Goal: Task Accomplishment & Management: Complete application form

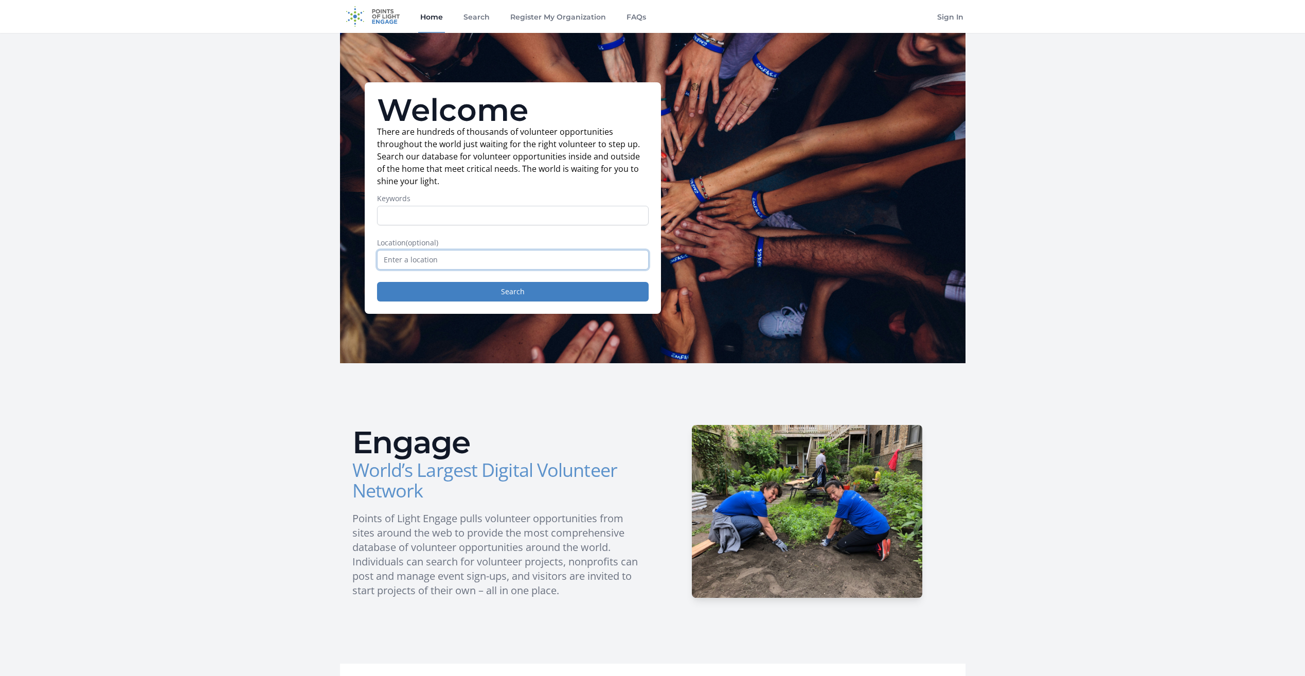
click at [422, 264] on input "text" at bounding box center [513, 260] width 272 height 20
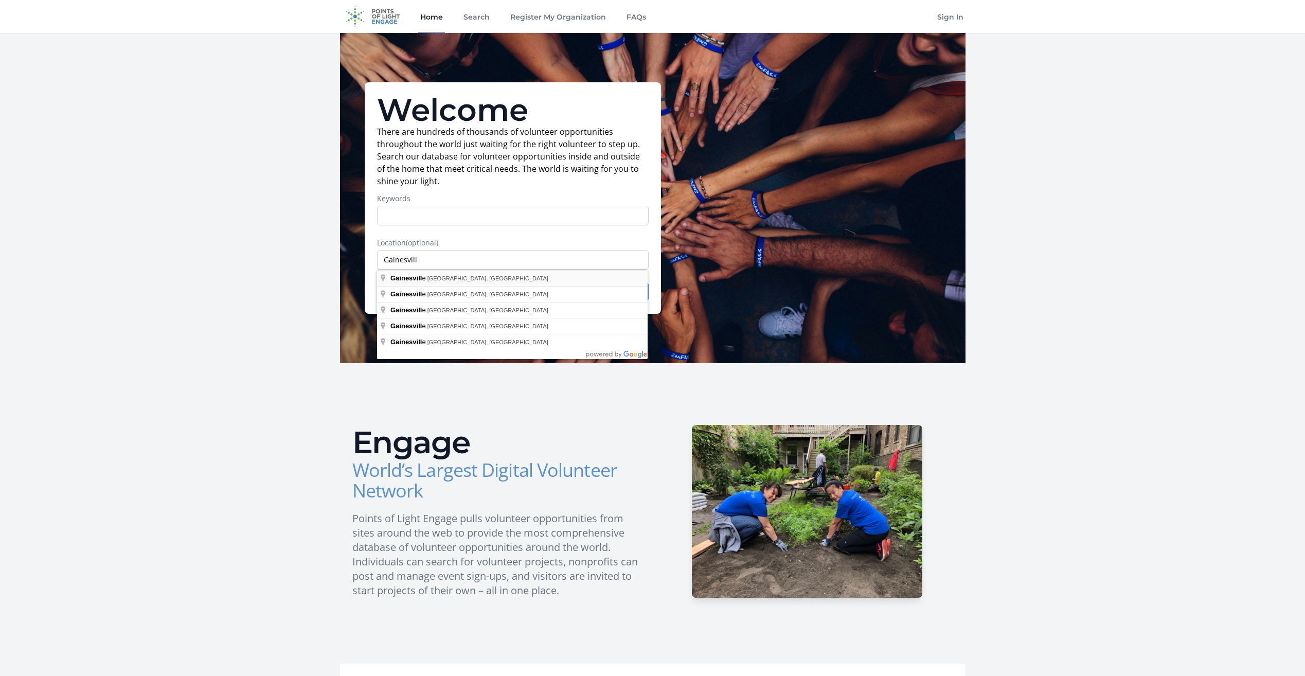
type input "[GEOGRAPHIC_DATA], [GEOGRAPHIC_DATA], [GEOGRAPHIC_DATA]"
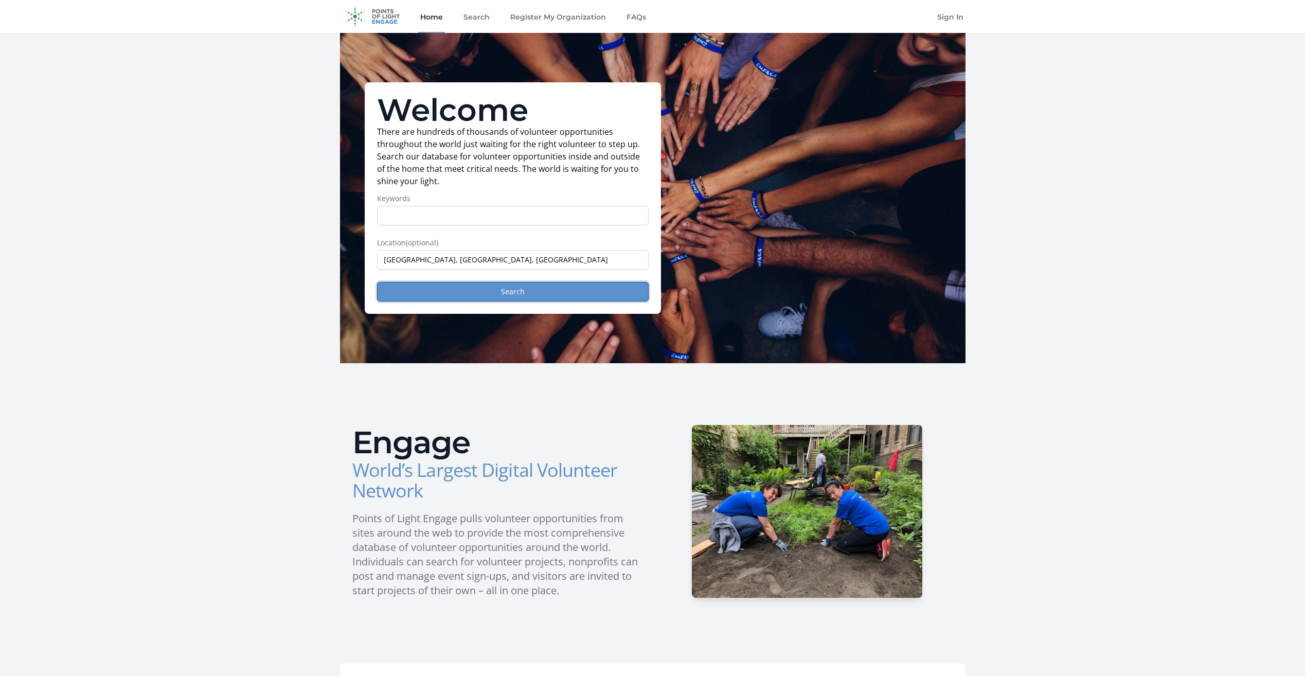
click at [457, 294] on button "Search" at bounding box center [513, 292] width 272 height 20
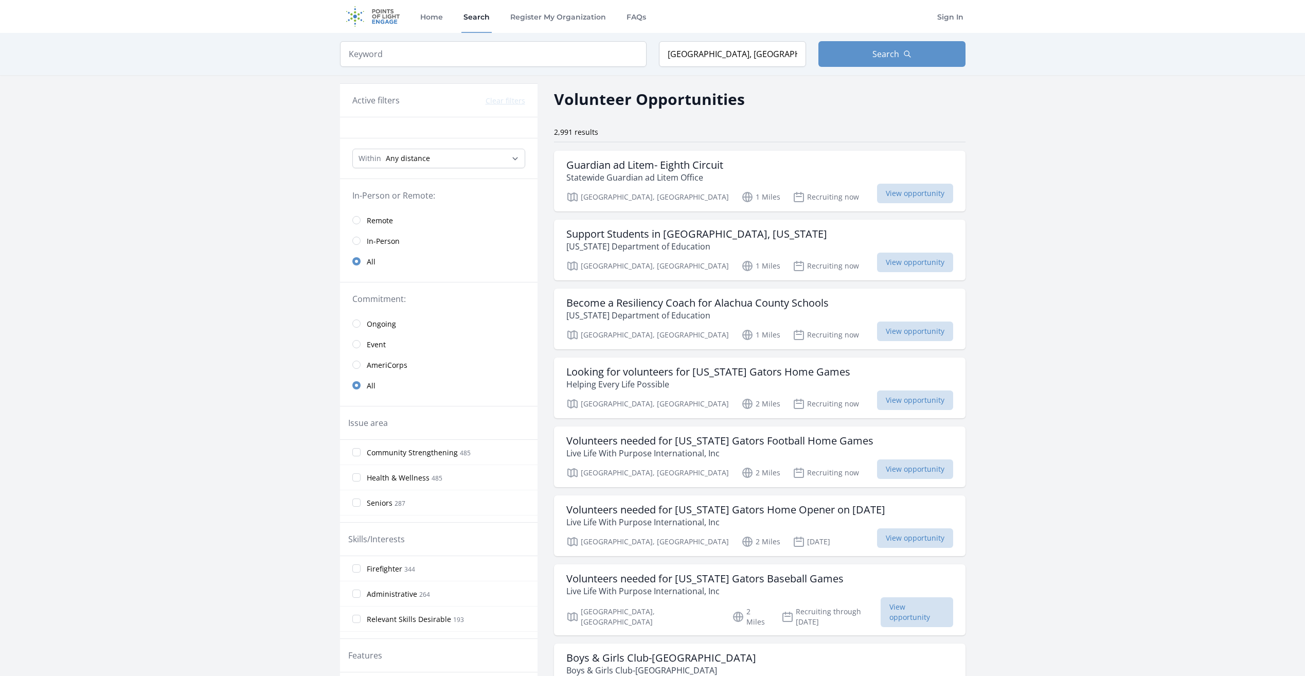
click at [358, 214] on link "Remote" at bounding box center [438, 220] width 197 height 21
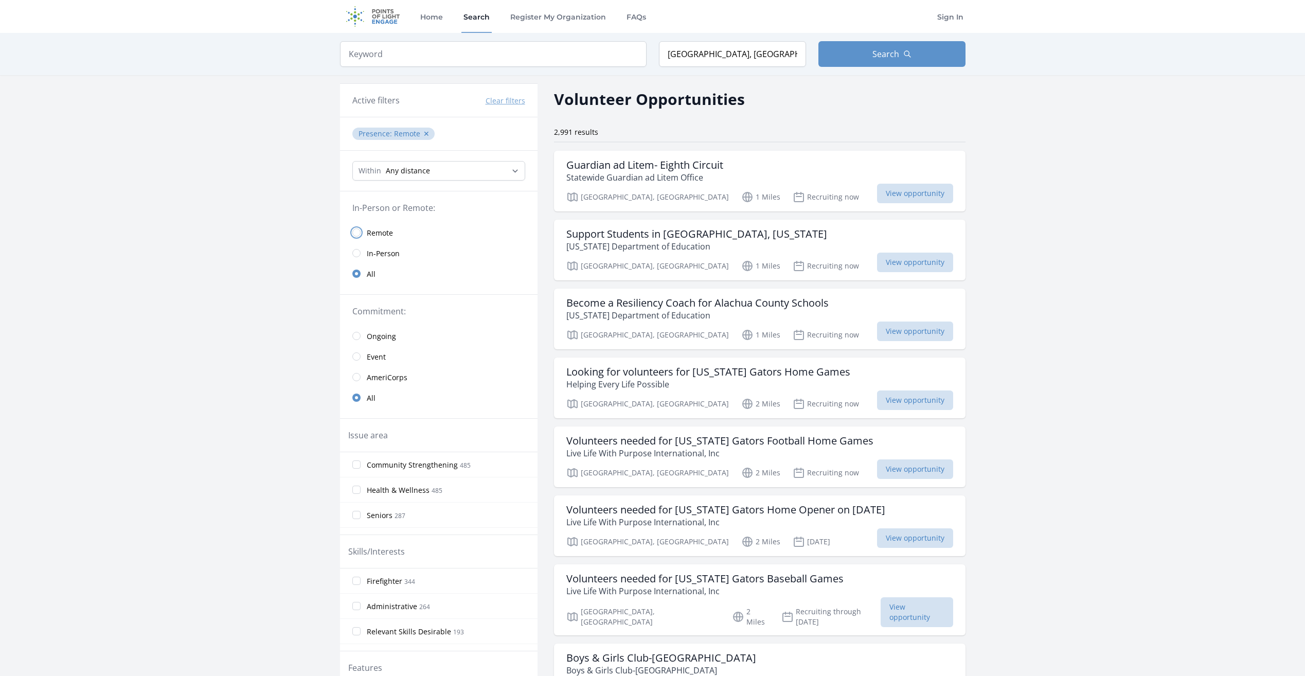
click at [357, 235] on input "radio" at bounding box center [356, 232] width 8 height 8
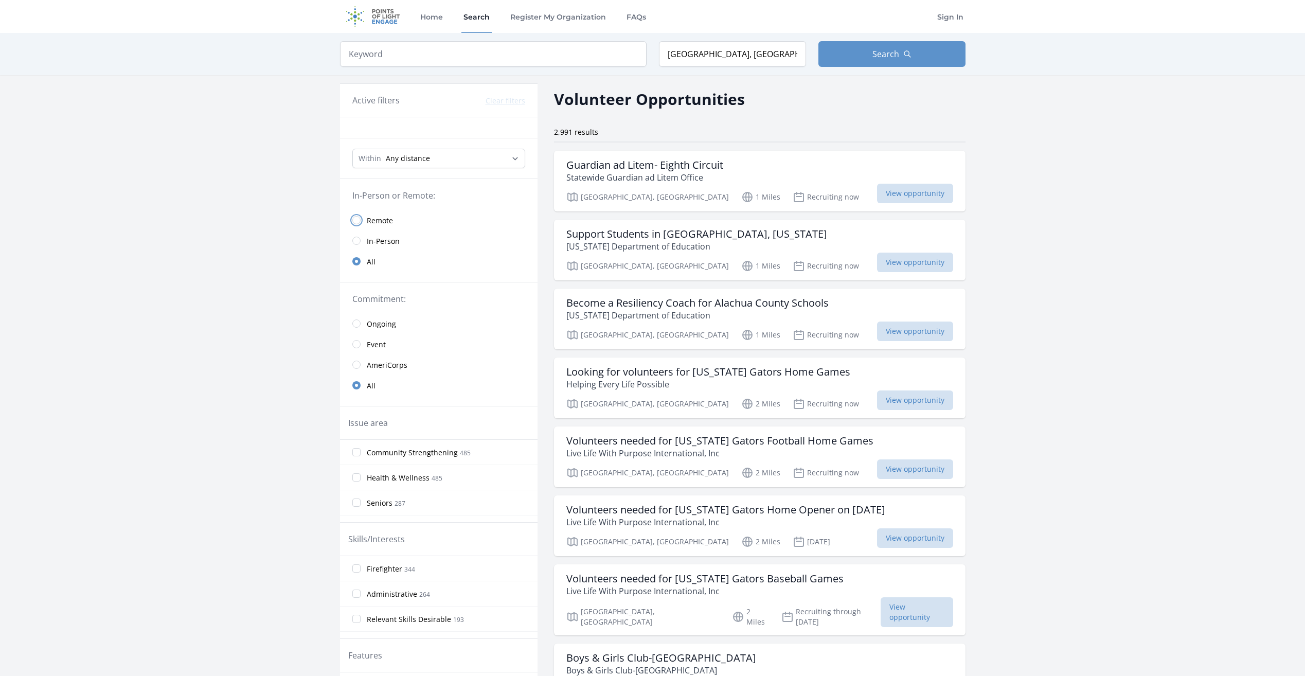
click at [357, 221] on input "radio" at bounding box center [356, 220] width 8 height 8
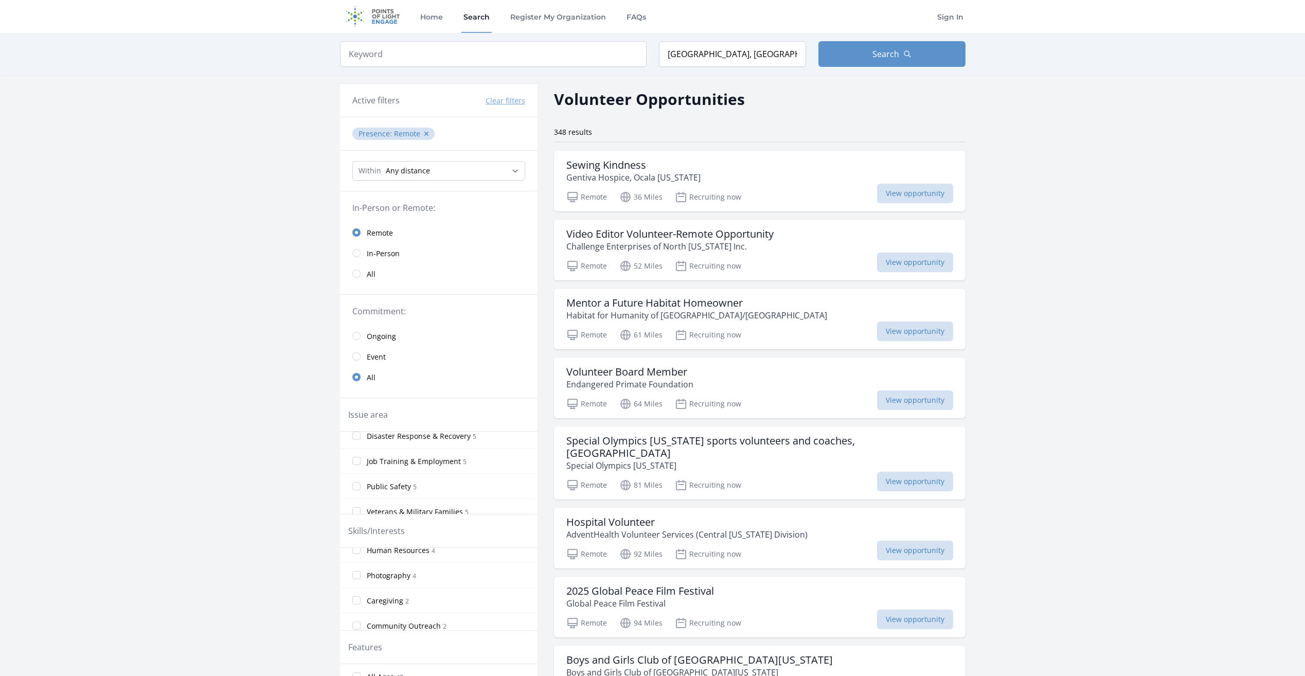
scroll to position [257, 0]
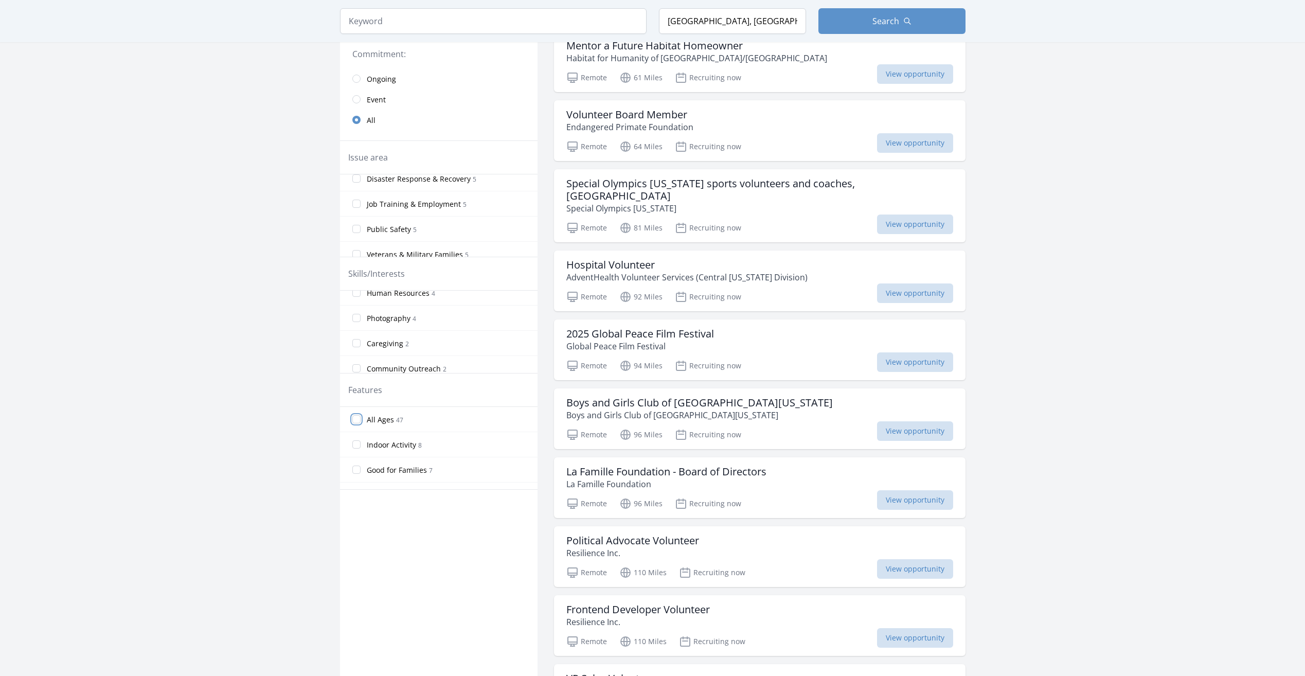
click at [356, 419] on input "All Ages 47" at bounding box center [356, 419] width 8 height 8
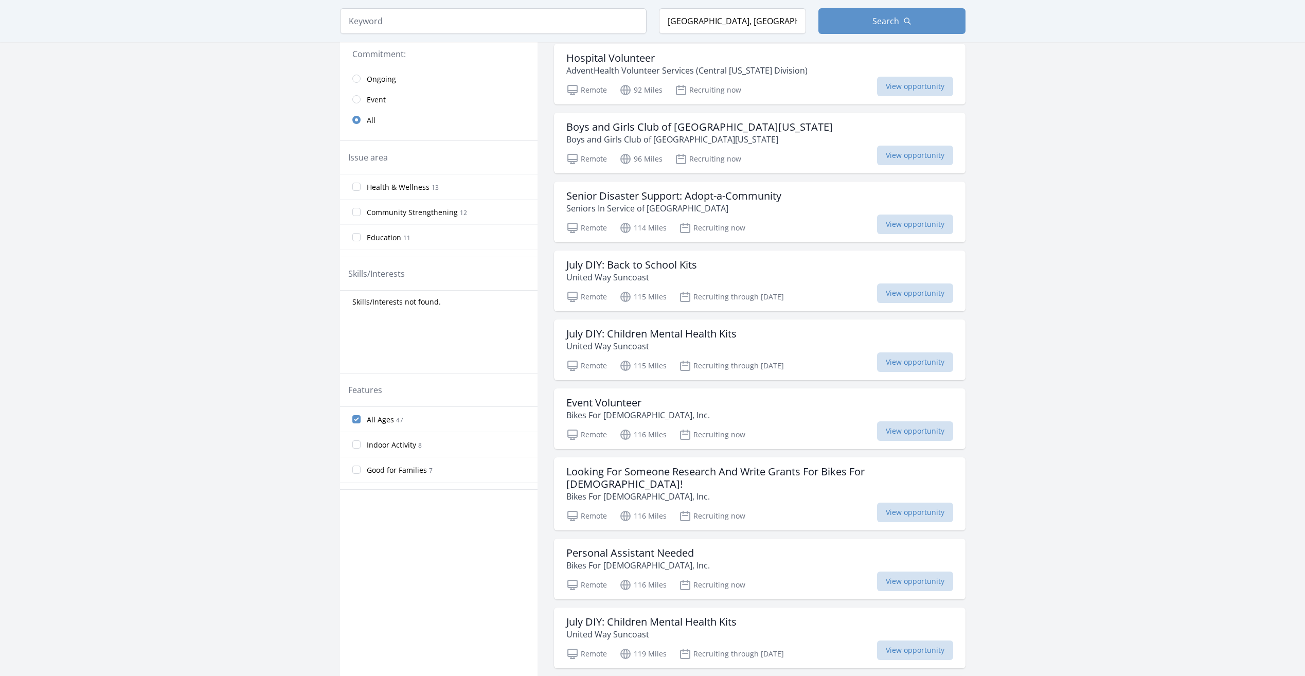
scroll to position [0, 0]
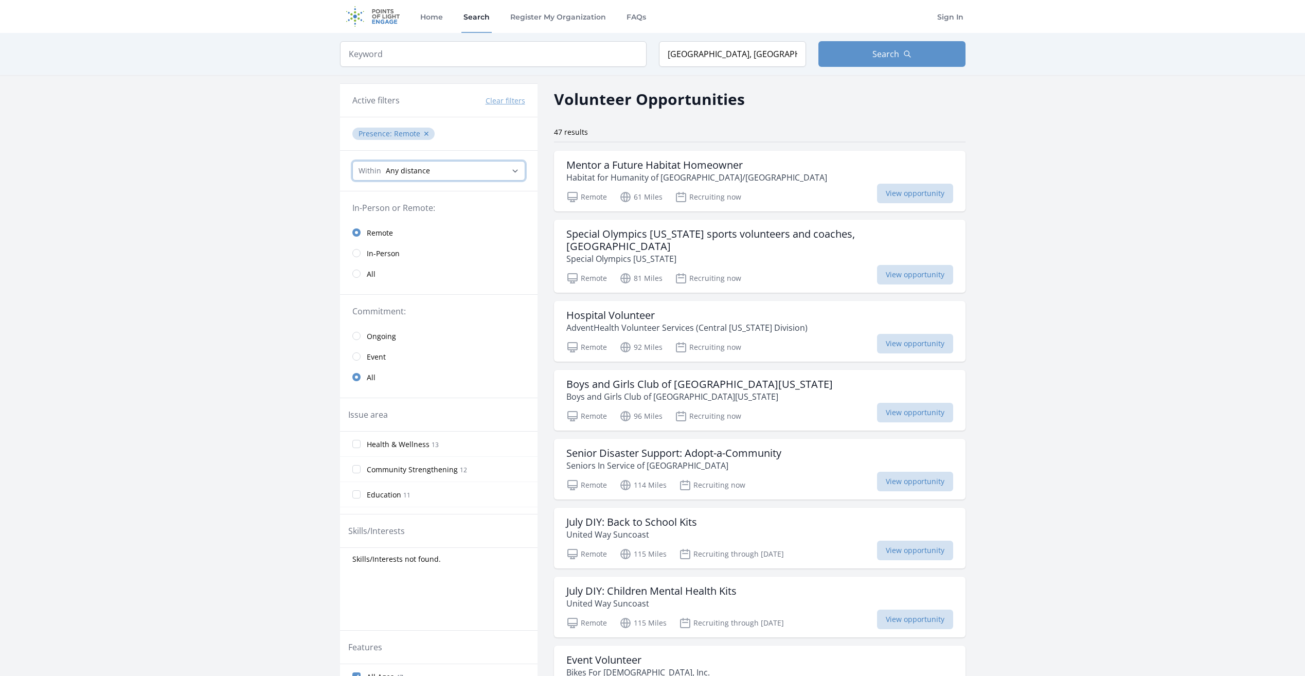
click at [496, 170] on select "Any distance , 5 Miles , 20 Miles , 50 Miles , 100 Miles" at bounding box center [438, 171] width 173 height 20
select select "32186"
click at [352, 161] on select "Any distance , 5 Miles , 20 Miles , 50 Miles , 100 Miles" at bounding box center [438, 171] width 173 height 20
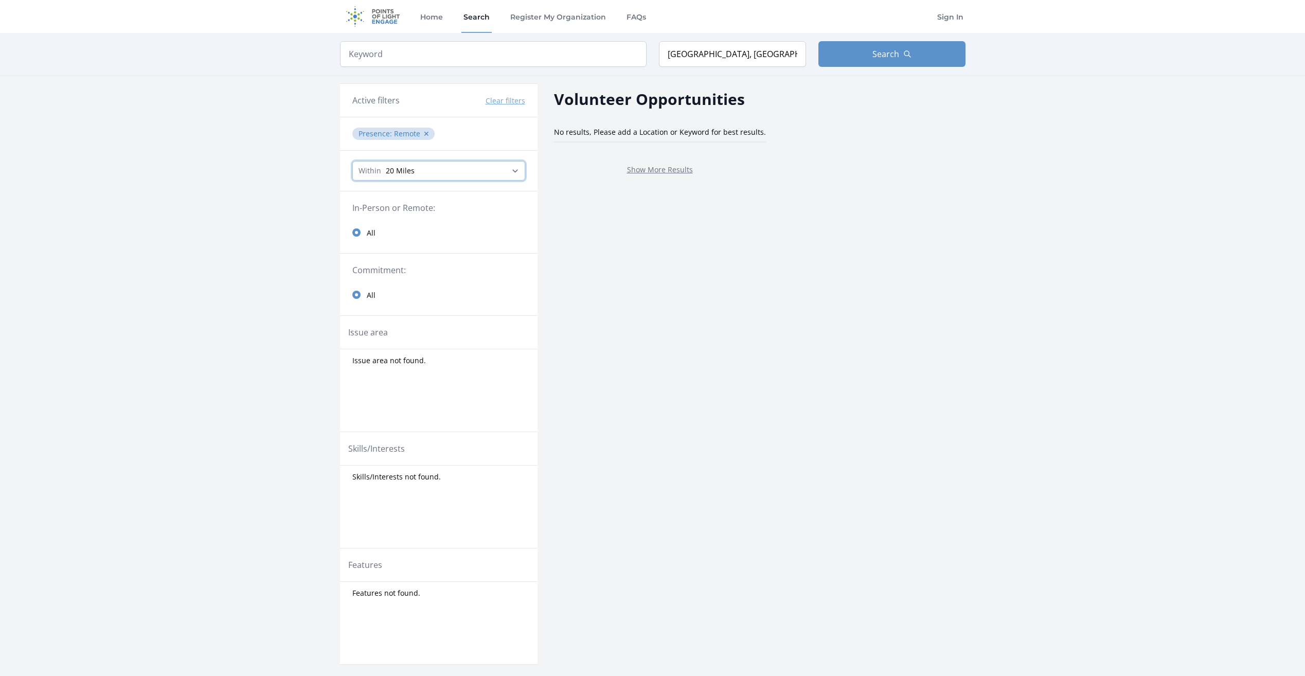
click at [437, 170] on select "Any distance , 5 Miles , 20 Miles , 50 Miles , 100 Miles" at bounding box center [438, 171] width 173 height 20
select select "80467"
click at [352, 161] on select "Any distance , 5 Miles , 20 Miles , 50 Miles , 100 Miles" at bounding box center [438, 171] width 173 height 20
click at [428, 134] on button "✕" at bounding box center [426, 134] width 6 height 10
click at [424, 131] on button "✕" at bounding box center [426, 134] width 6 height 10
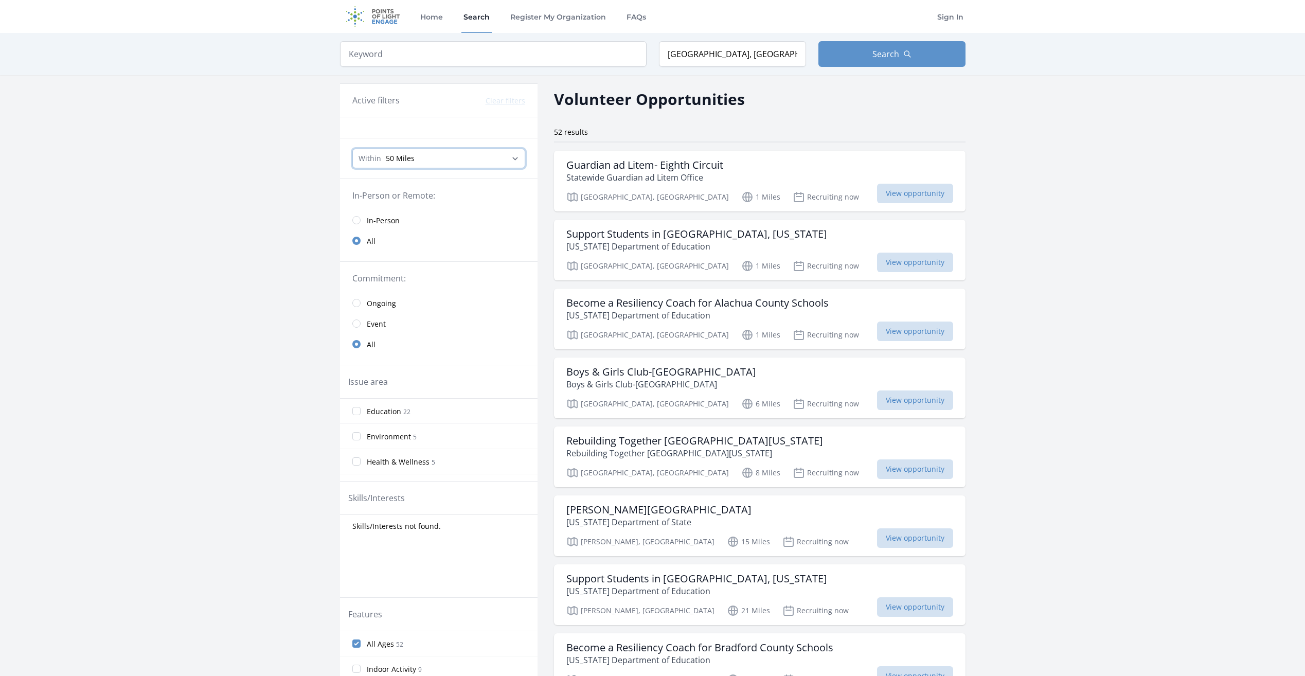
click at [420, 164] on select "Any distance , 5 Miles , 20 Miles , 50 Miles , 100 Miles" at bounding box center [438, 159] width 173 height 20
select select "32186"
click at [352, 149] on select "Any distance , 5 Miles , 20 Miles , 50 Miles , 100 Miles" at bounding box center [438, 159] width 173 height 20
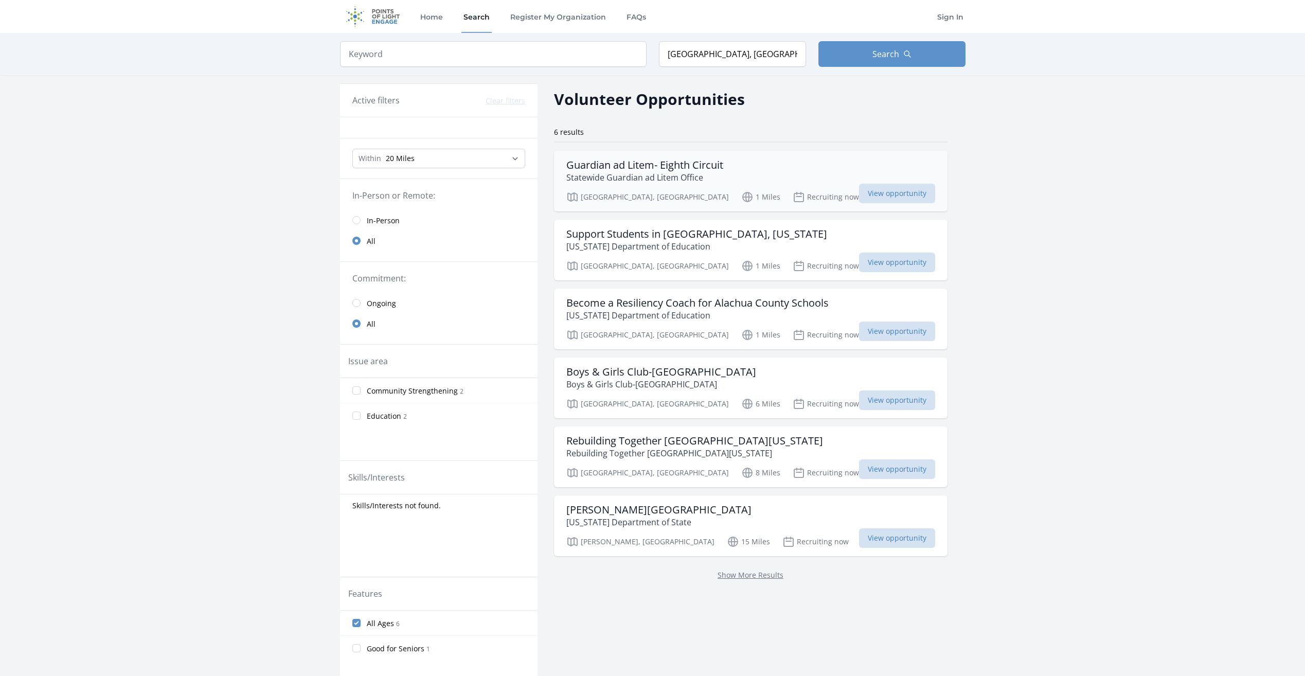
click at [601, 180] on p "Statewide Guardian ad Litem Office" at bounding box center [644, 177] width 157 height 12
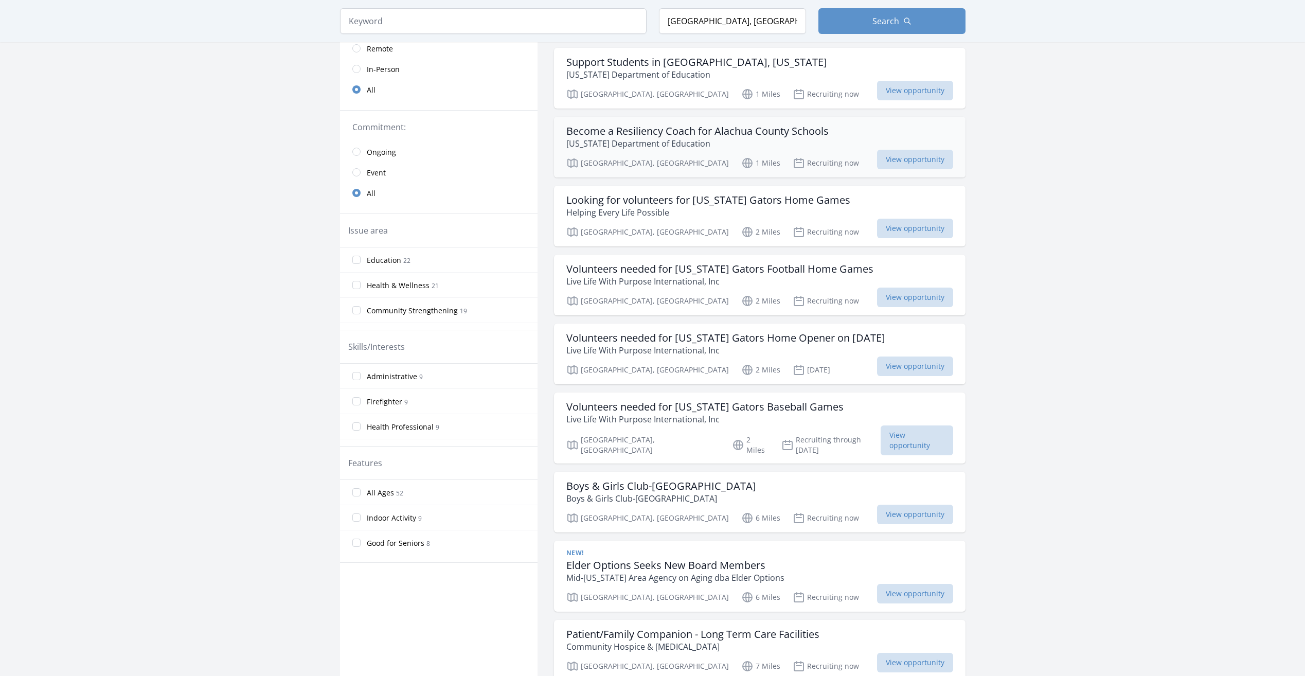
scroll to position [103, 0]
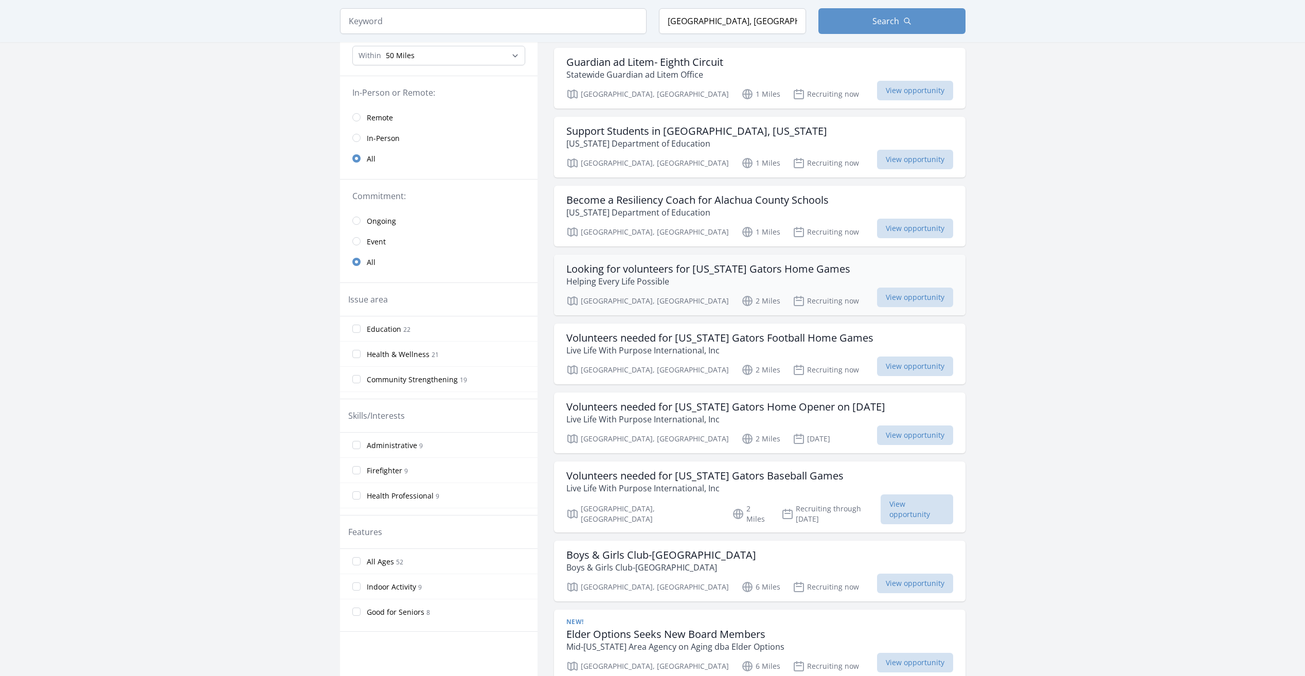
click at [627, 275] on h3 "Looking for volunteers for [US_STATE] Gators Home Games" at bounding box center [708, 269] width 284 height 12
click at [691, 346] on p "Live Life With Purpose International, Inc" at bounding box center [719, 350] width 307 height 12
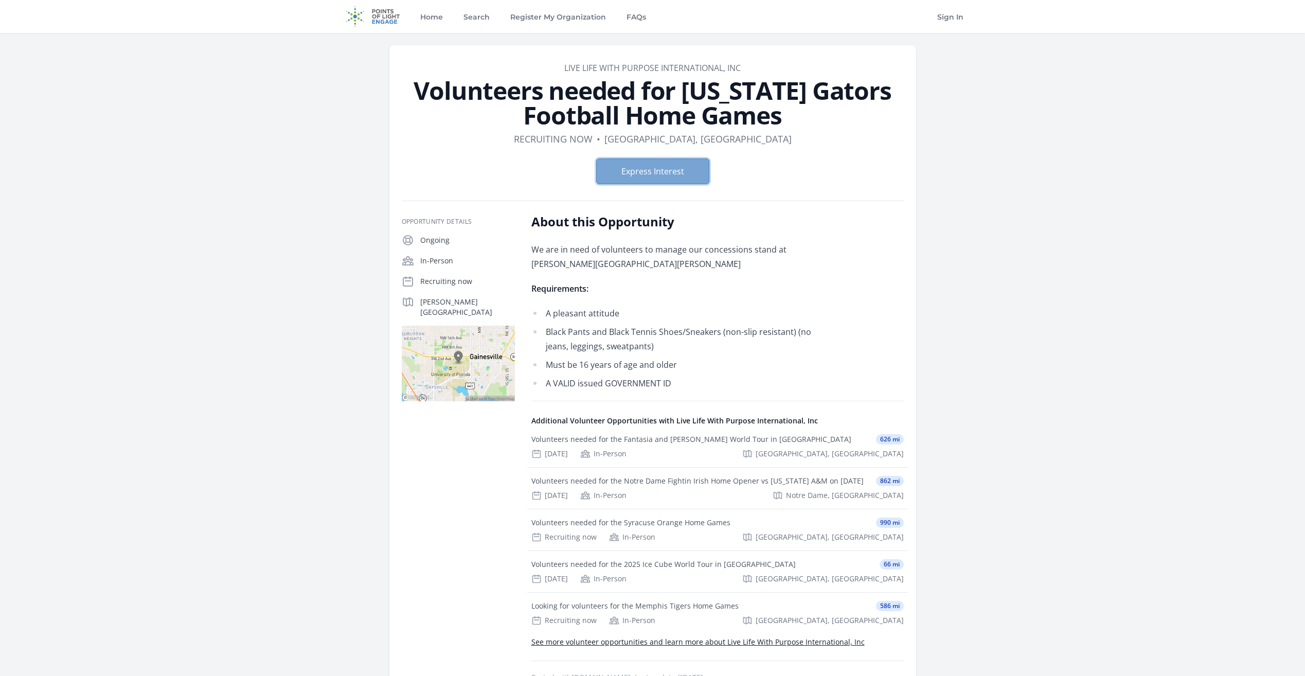
click at [629, 168] on button "Express Interest" at bounding box center [652, 171] width 113 height 26
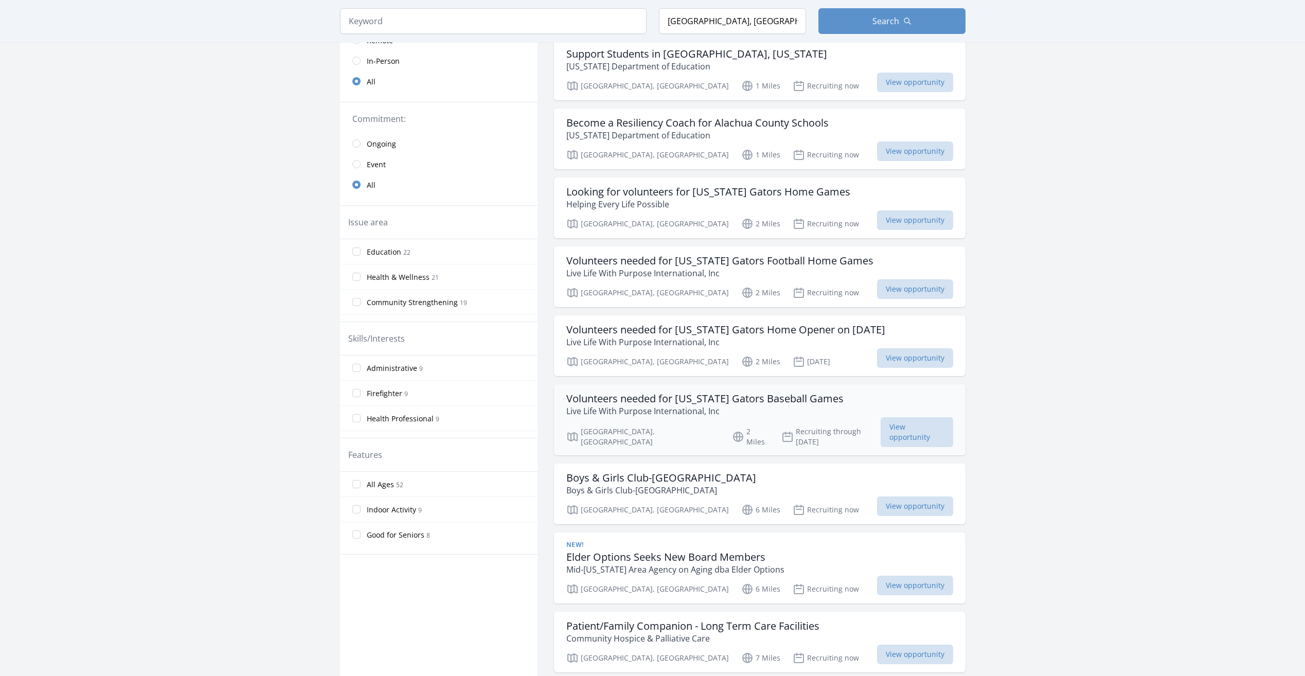
scroll to position [206, 0]
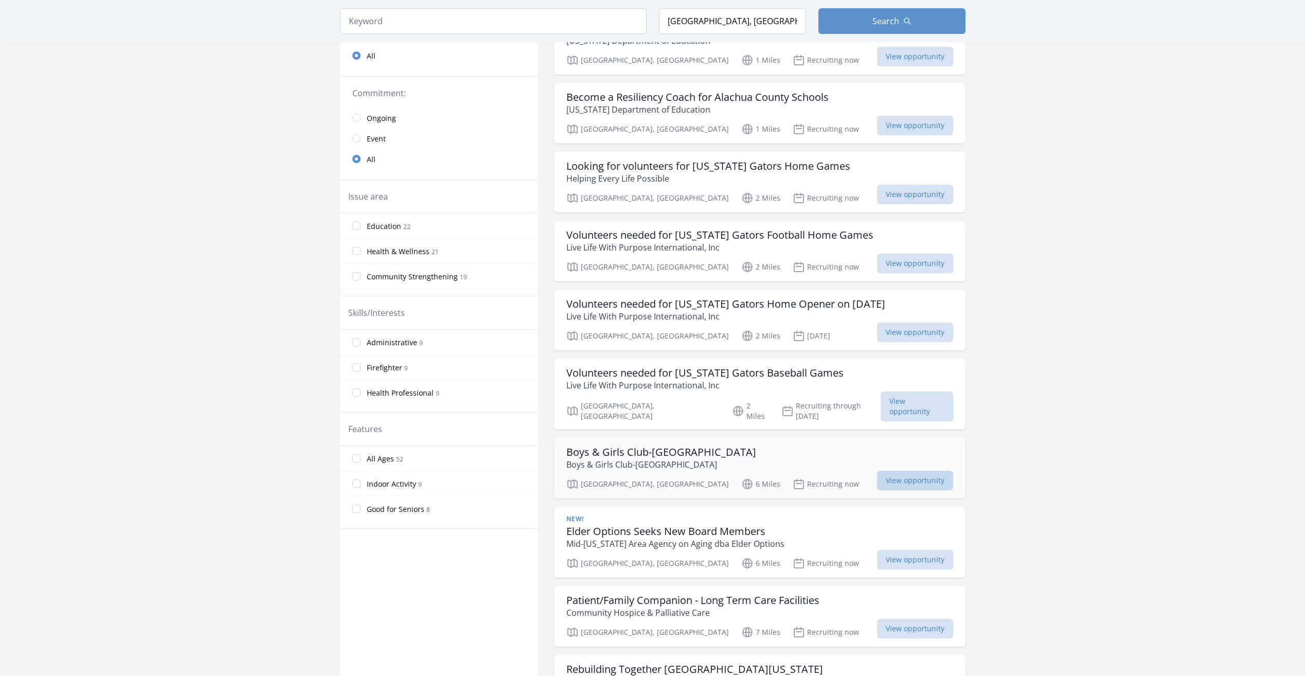
click at [877, 471] on span "View opportunity" at bounding box center [915, 481] width 76 height 20
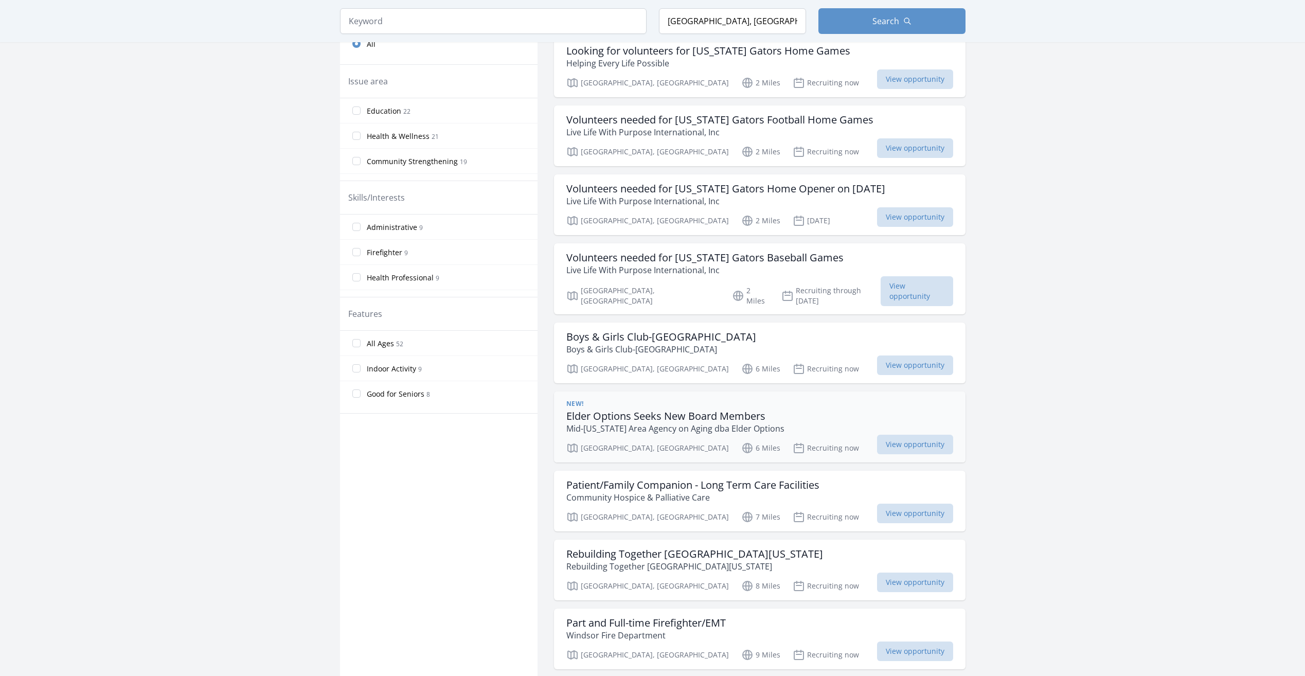
scroll to position [360, 0]
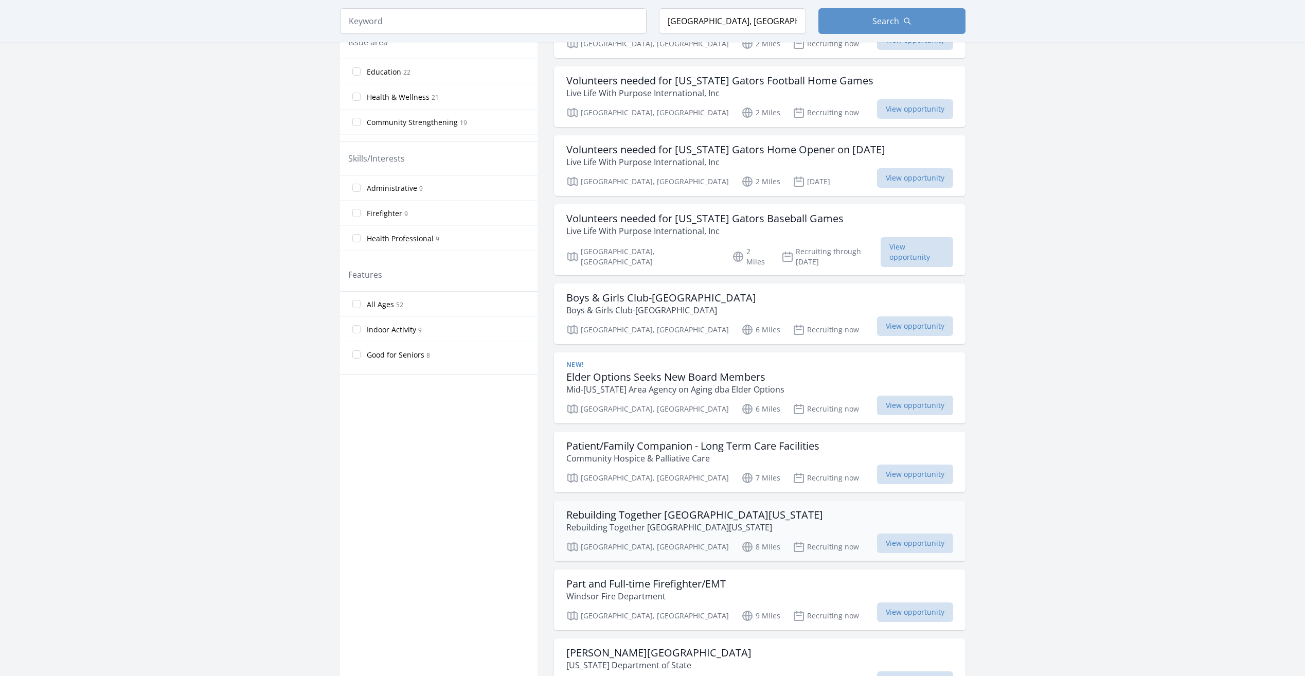
click at [620, 510] on h3 "Rebuilding Together [GEOGRAPHIC_DATA][US_STATE]" at bounding box center [694, 515] width 257 height 12
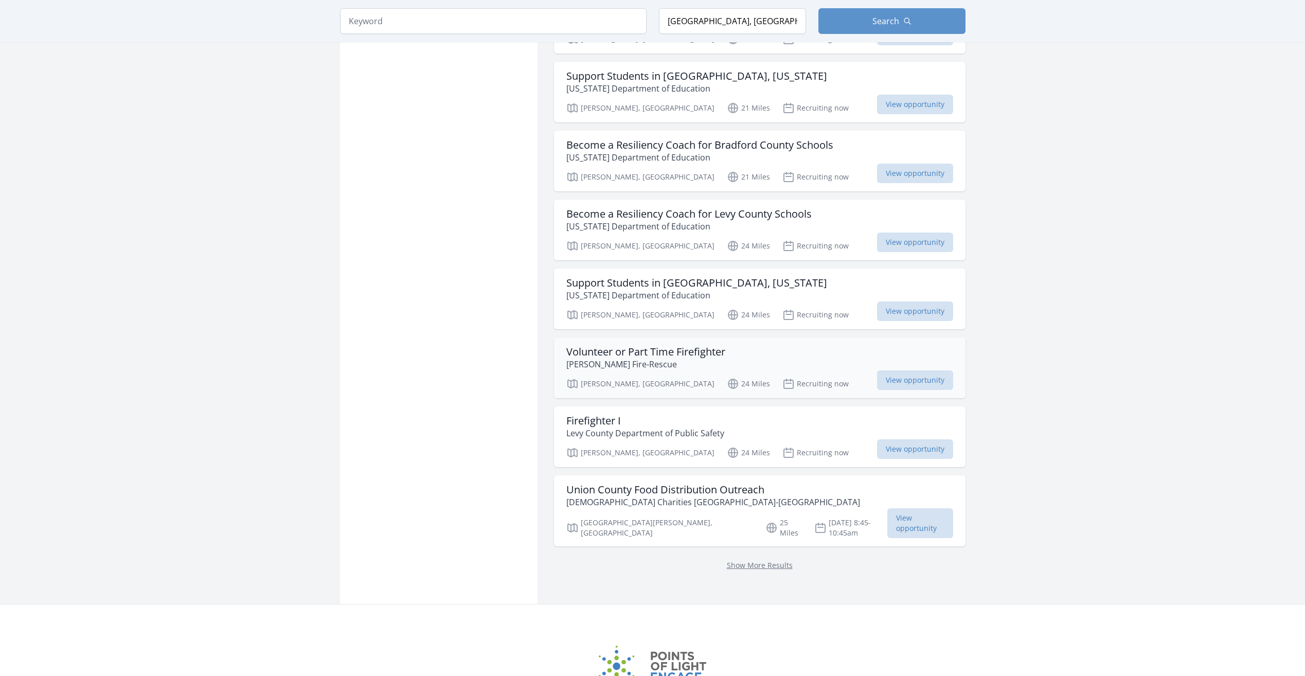
scroll to position [1029, 0]
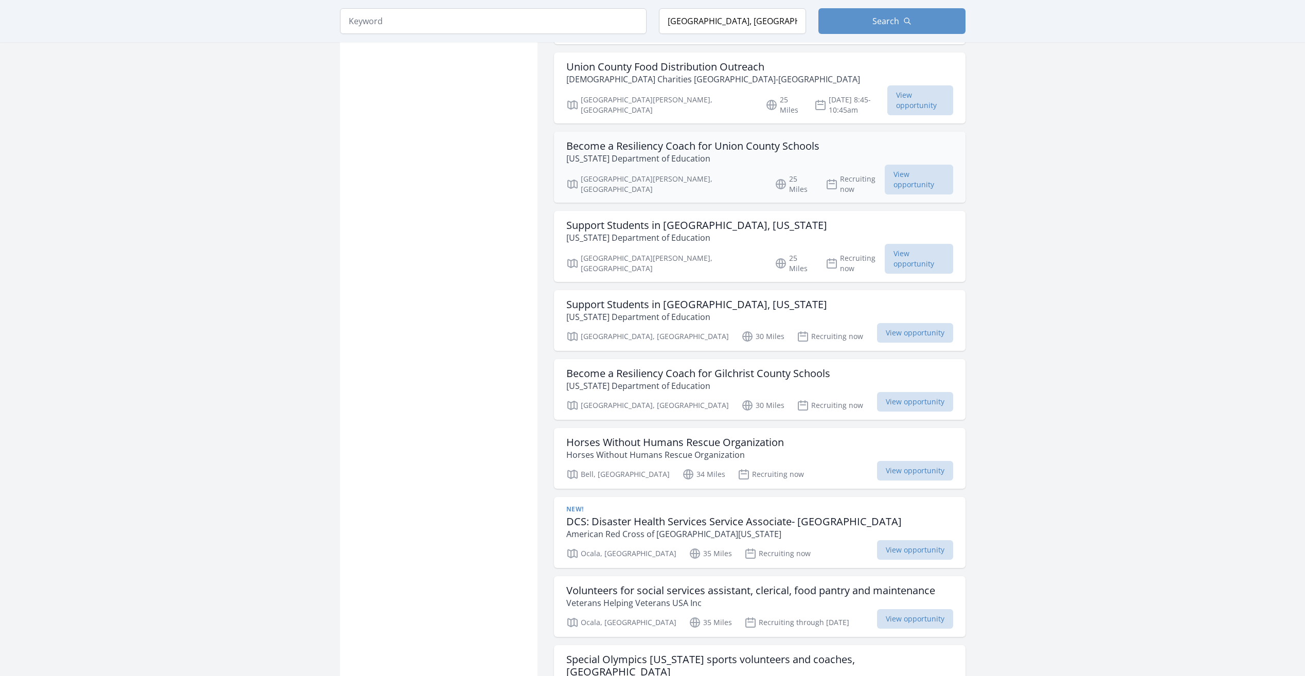
scroll to position [1491, 0]
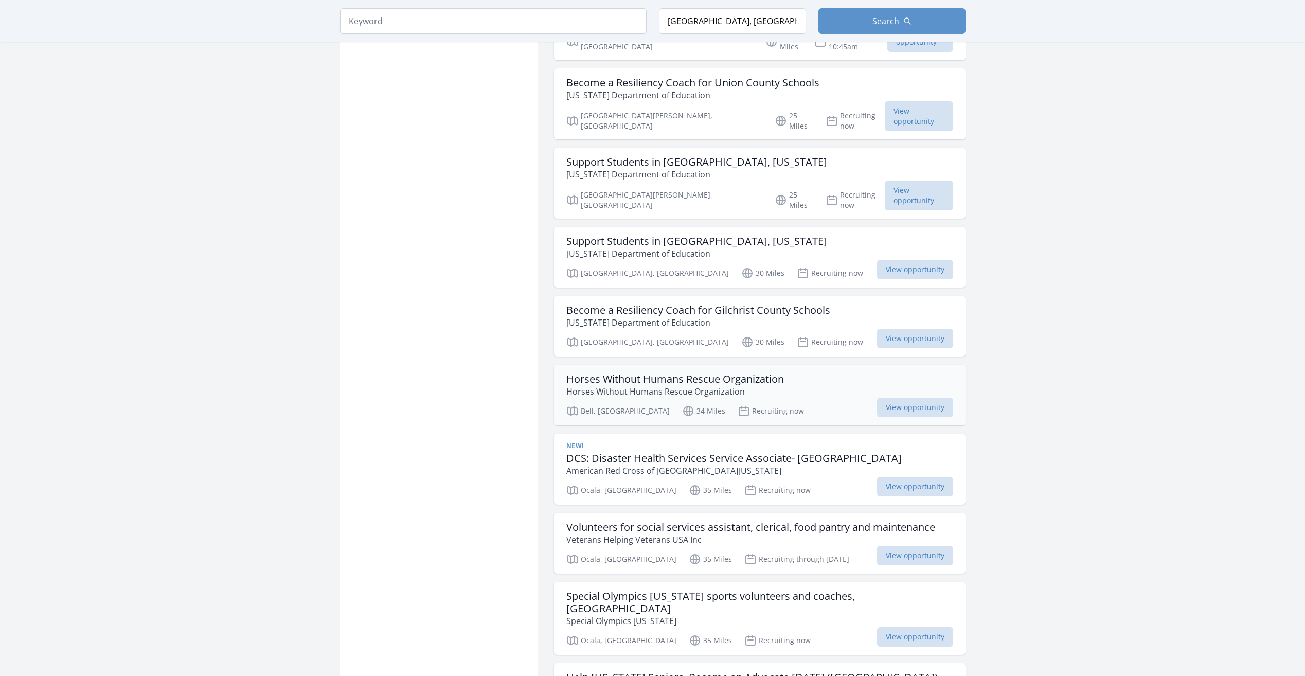
click at [702, 385] on p "Horses Without Humans Rescue Organization" at bounding box center [675, 391] width 218 height 12
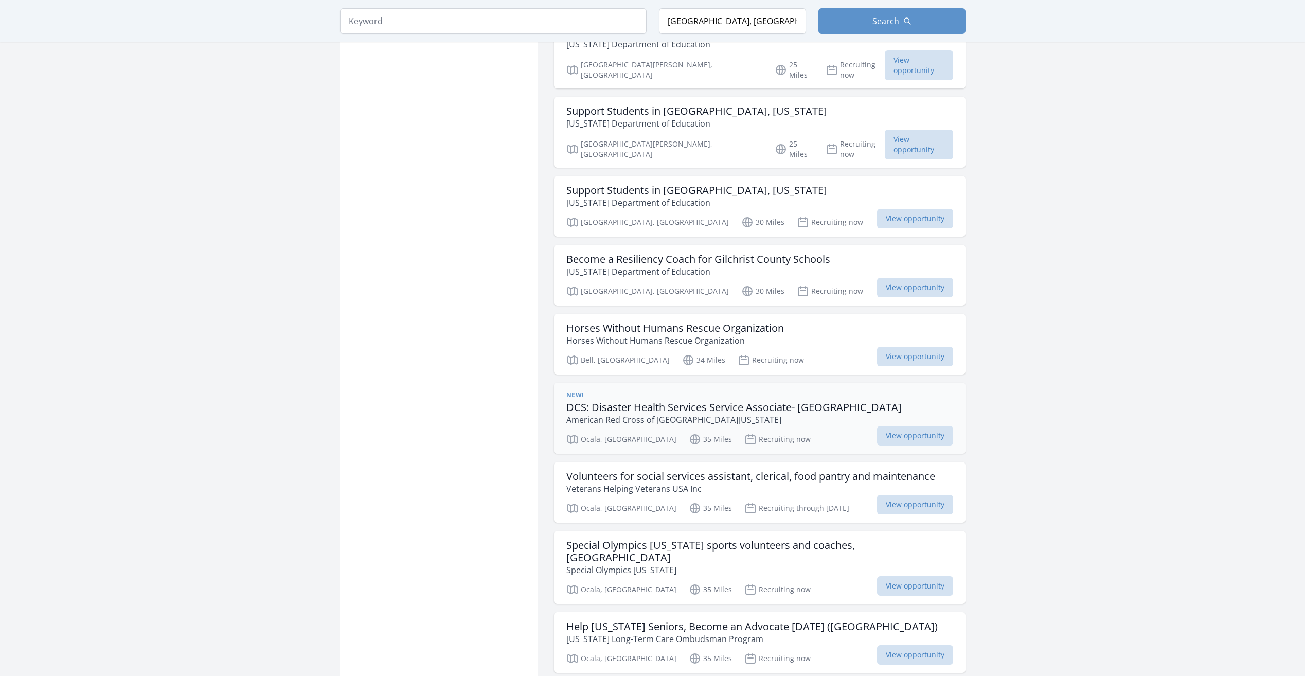
scroll to position [1543, 0]
click at [608, 538] on h3 "Special Olympics [US_STATE] sports volunteers and coaches, [GEOGRAPHIC_DATA]" at bounding box center [759, 550] width 387 height 25
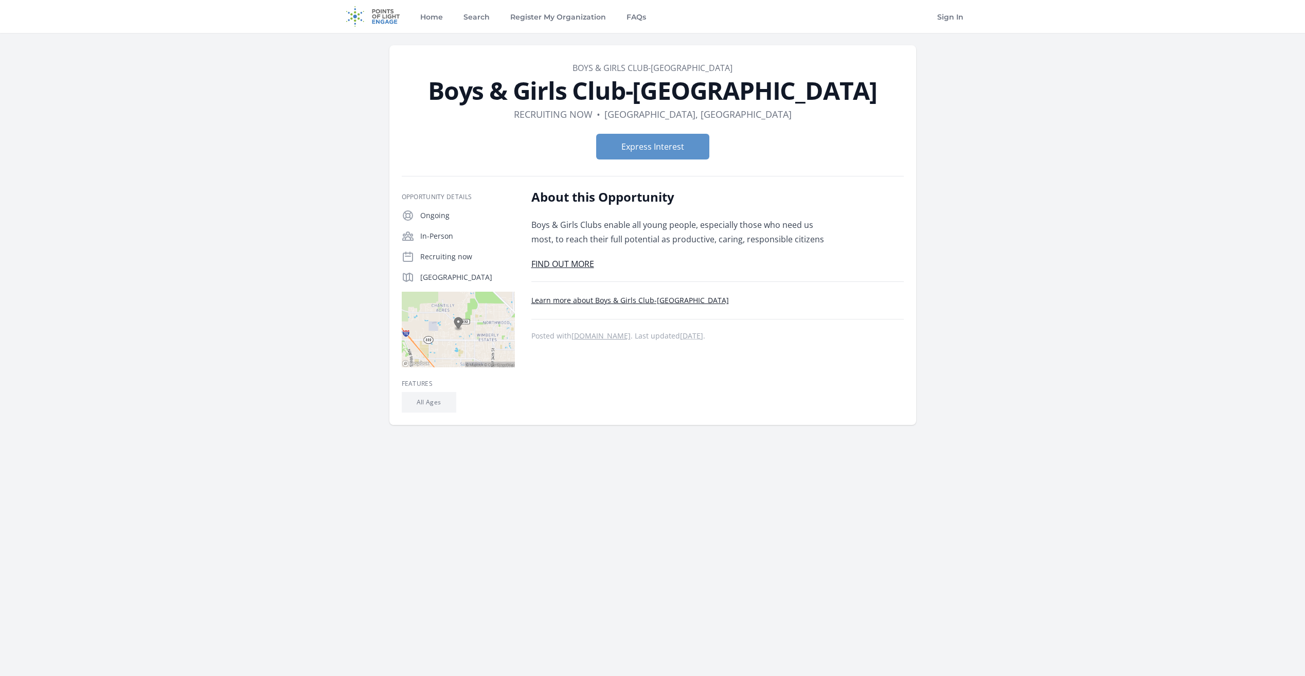
click at [567, 264] on link "FIND OUT MORE" at bounding box center [562, 263] width 63 height 11
click at [653, 143] on button "Express Interest" at bounding box center [652, 147] width 113 height 26
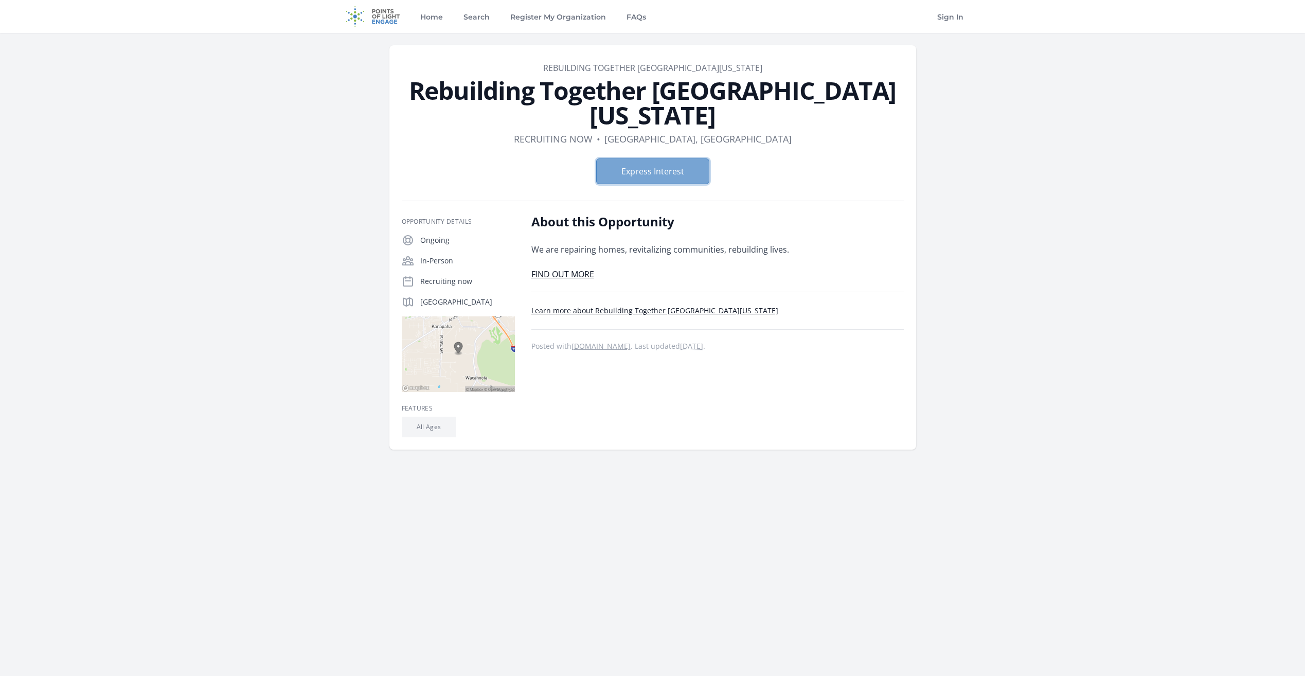
click at [617, 158] on button "Express Interest" at bounding box center [652, 171] width 113 height 26
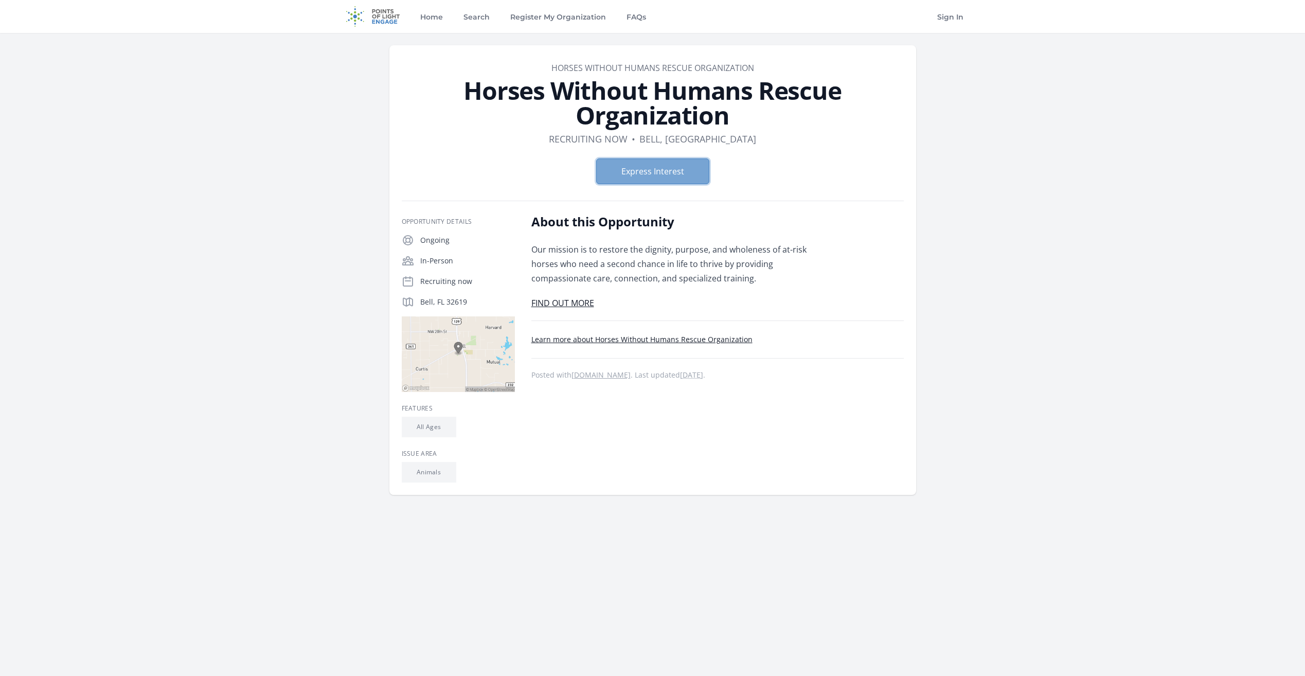
click at [640, 172] on button "Express Interest" at bounding box center [652, 171] width 113 height 26
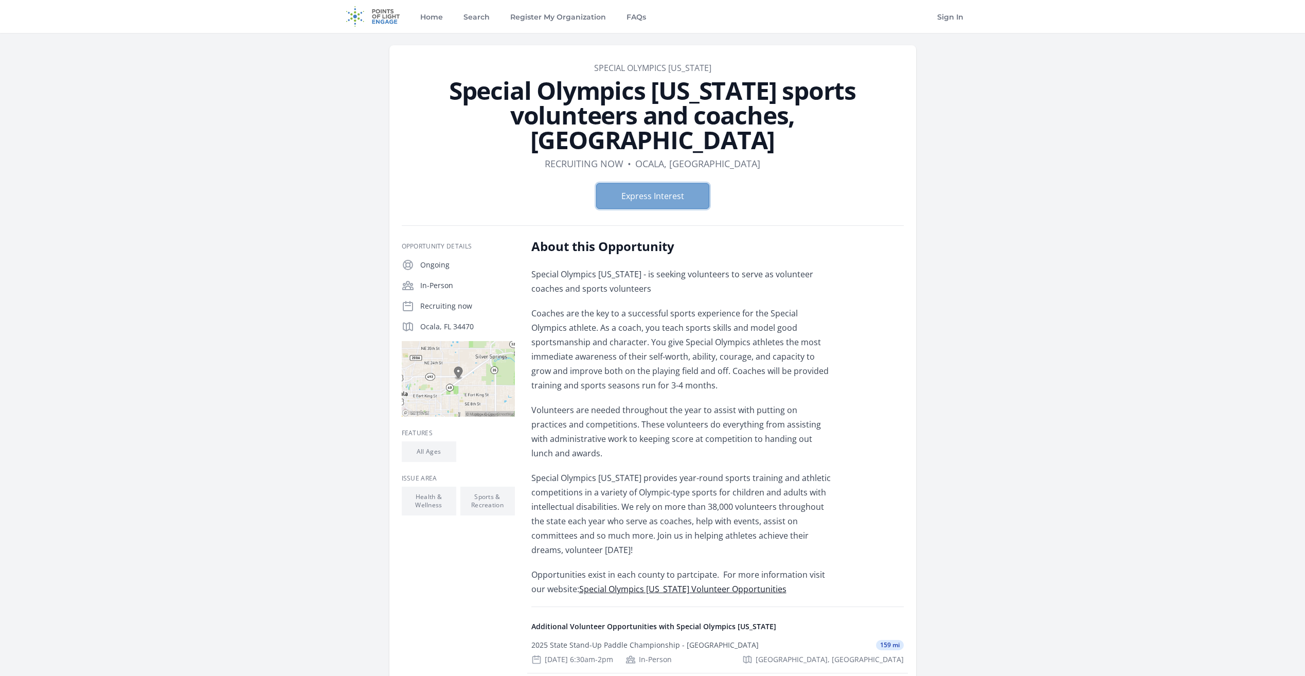
click at [639, 183] on button "Express Interest" at bounding box center [652, 196] width 113 height 26
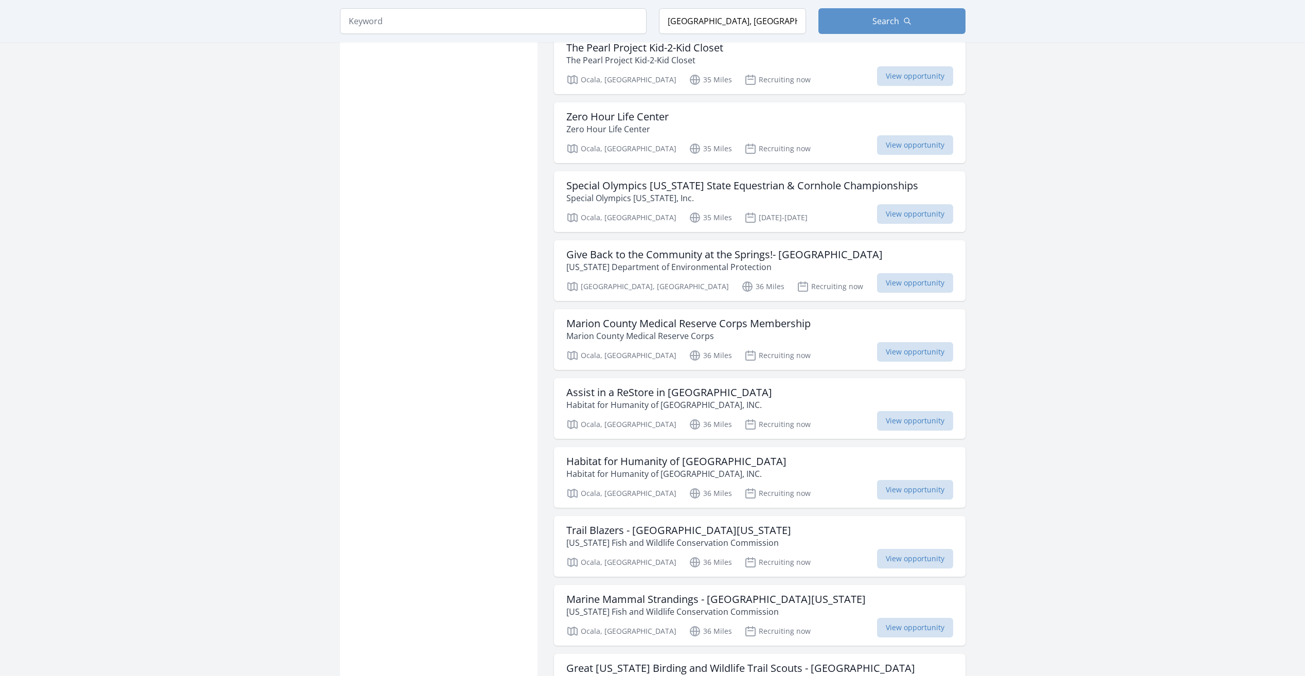
scroll to position [2263, 0]
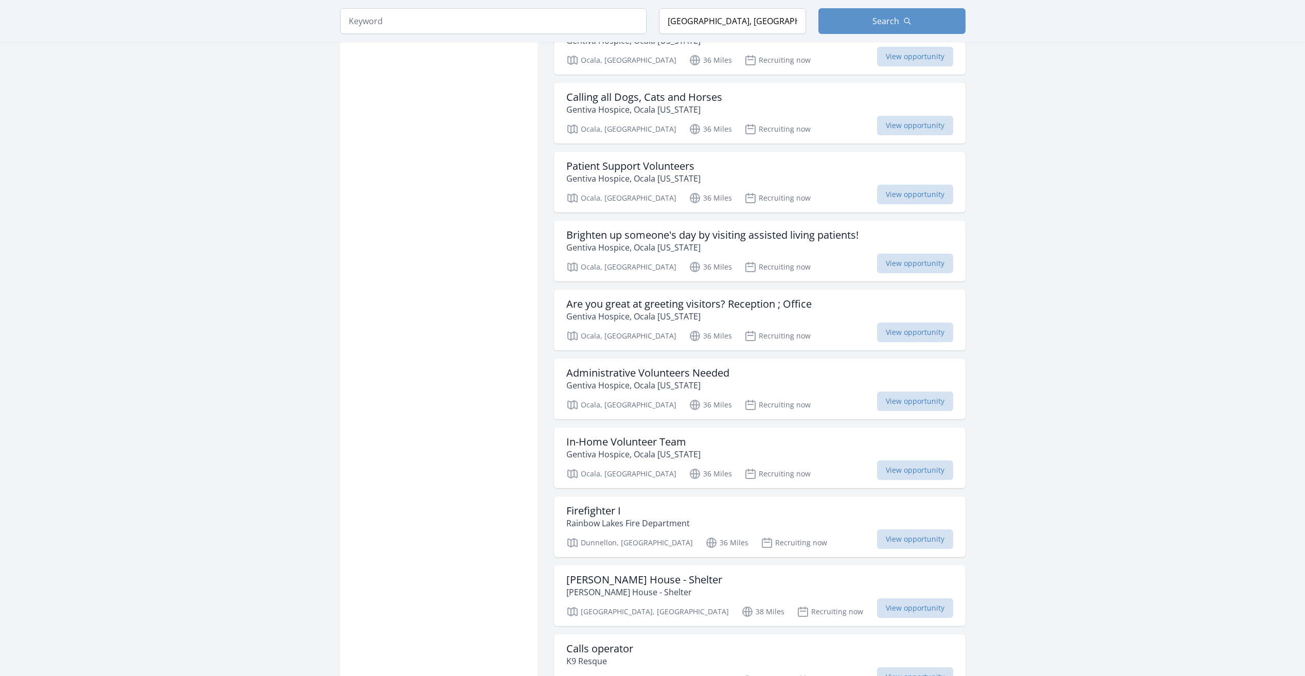
scroll to position [3343, 0]
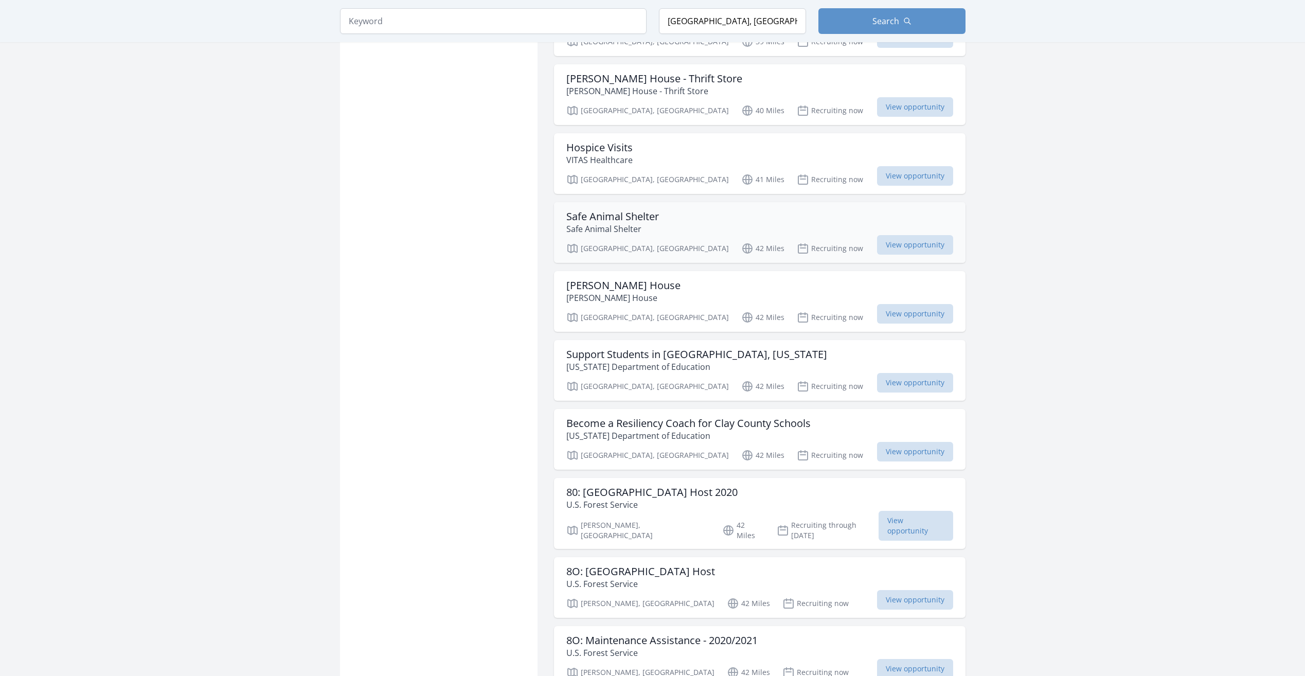
scroll to position [5091, 0]
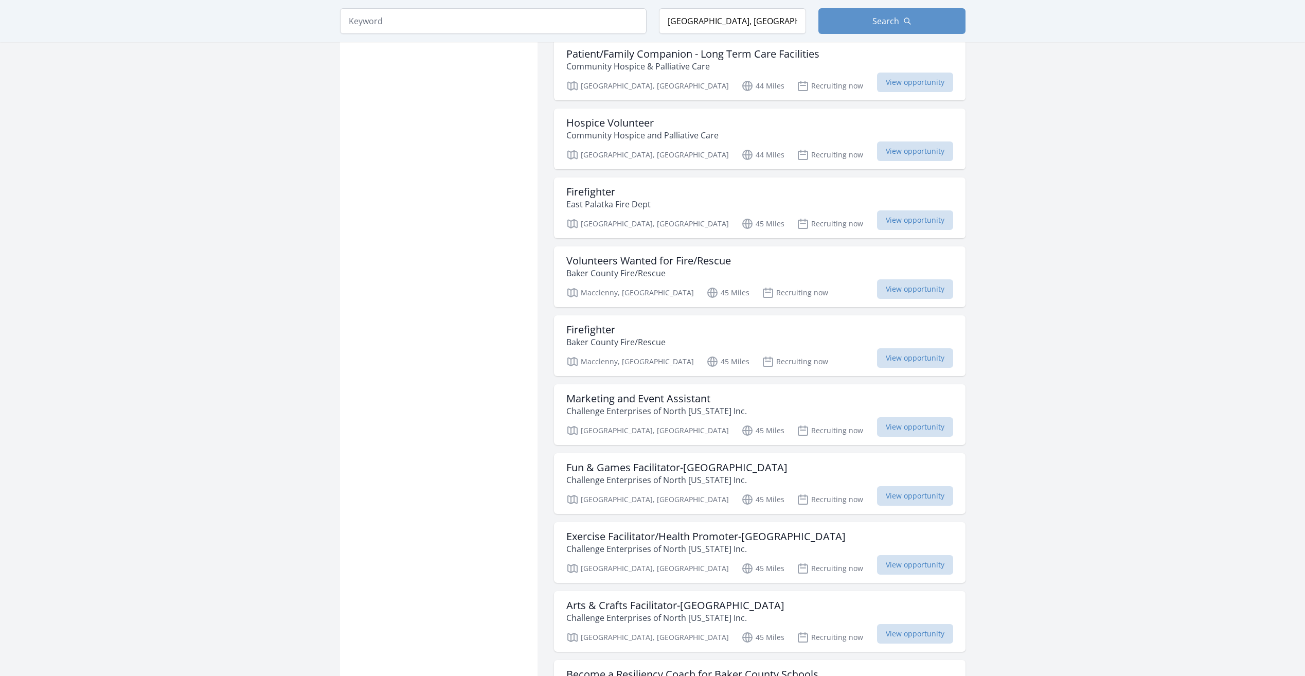
scroll to position [5605, 0]
